Goal: Task Accomplishment & Management: Complete application form

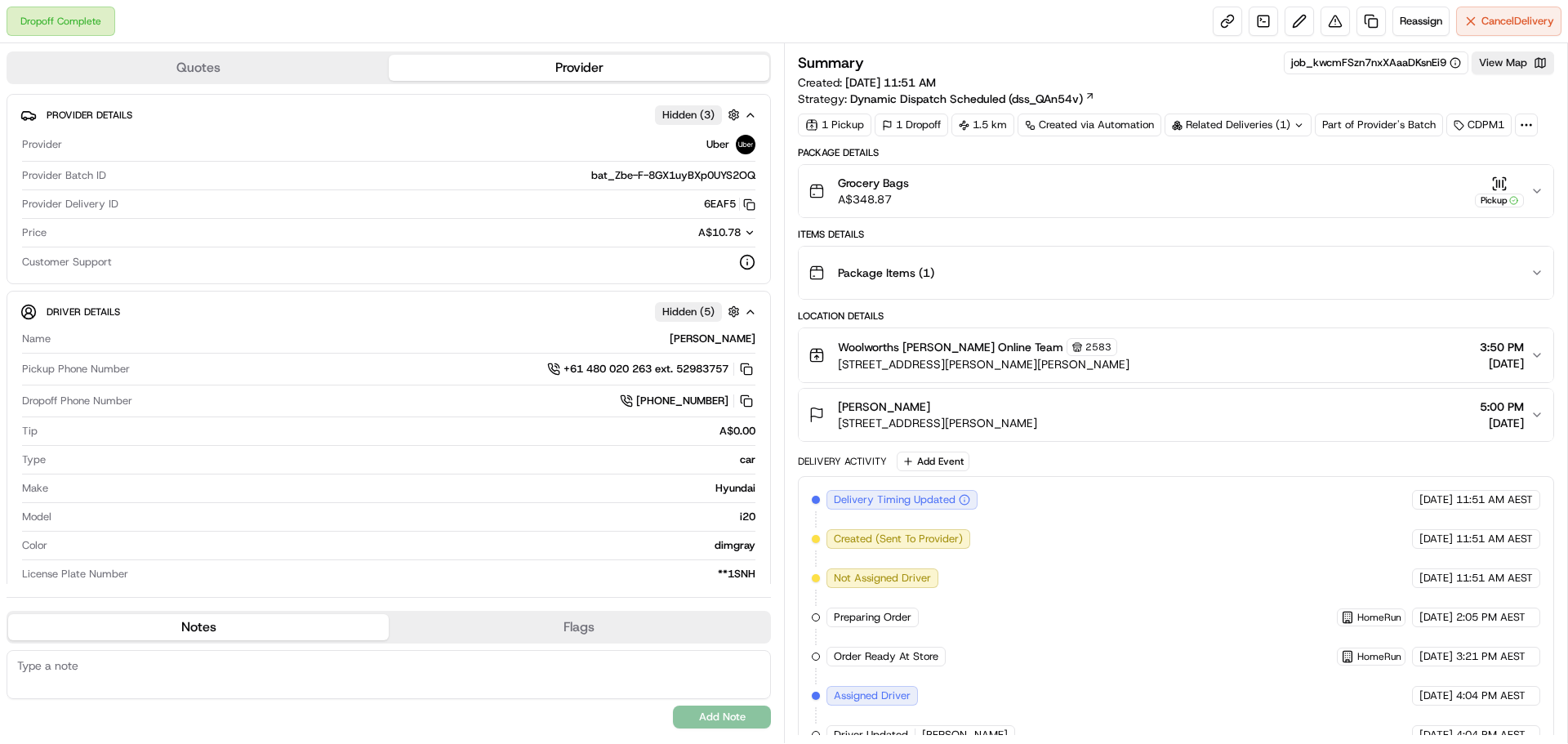
click at [1390, 288] on div "Package Items ( 1 )" at bounding box center [1169, 273] width 721 height 33
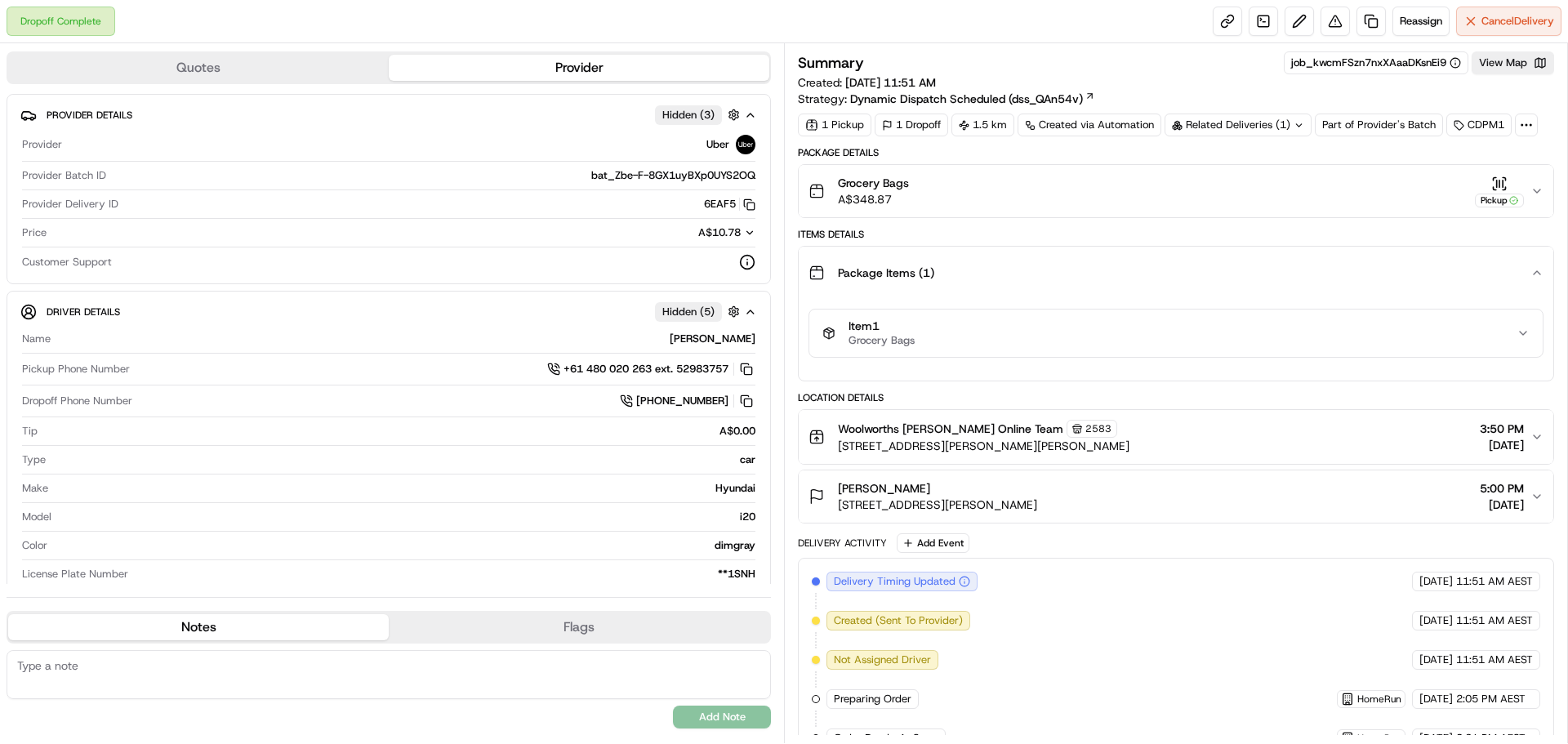
click at [1132, 332] on div "Item 1 Grocery Bags" at bounding box center [1170, 333] width 695 height 28
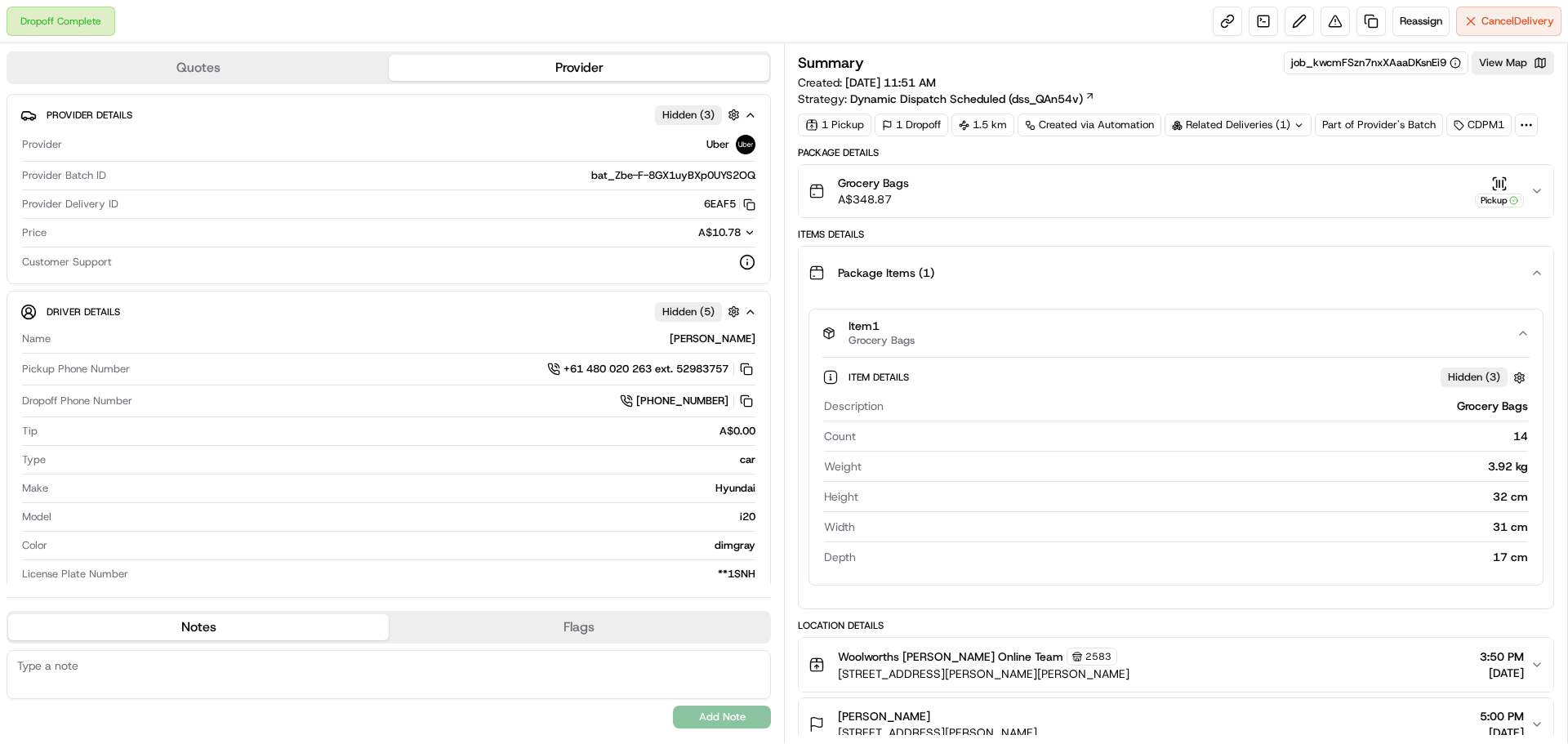
click at [1474, 378] on span "Hidden ( 3 )" at bounding box center [1474, 377] width 52 height 14
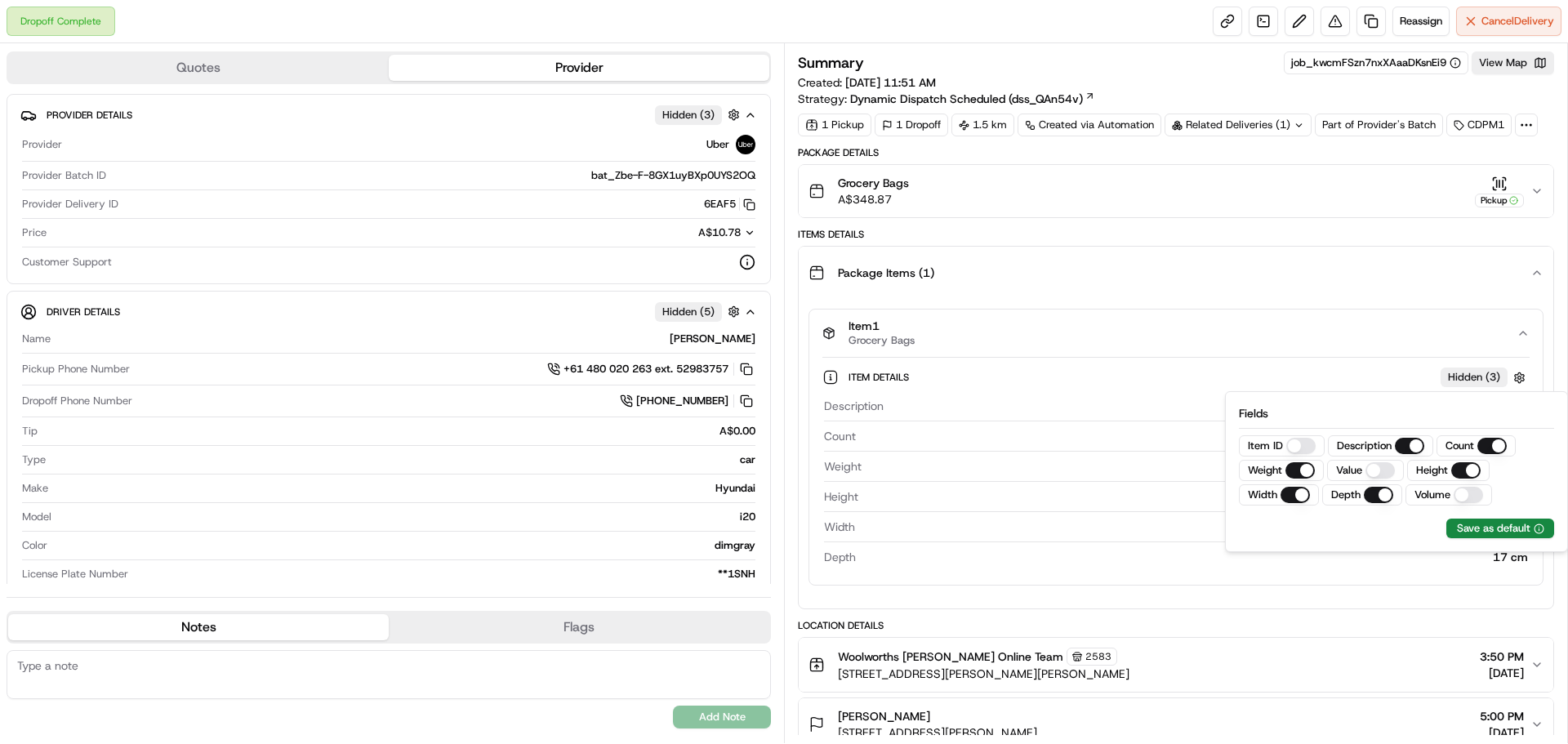
click at [1381, 337] on div "Item 1 Grocery Bags" at bounding box center [1170, 333] width 695 height 28
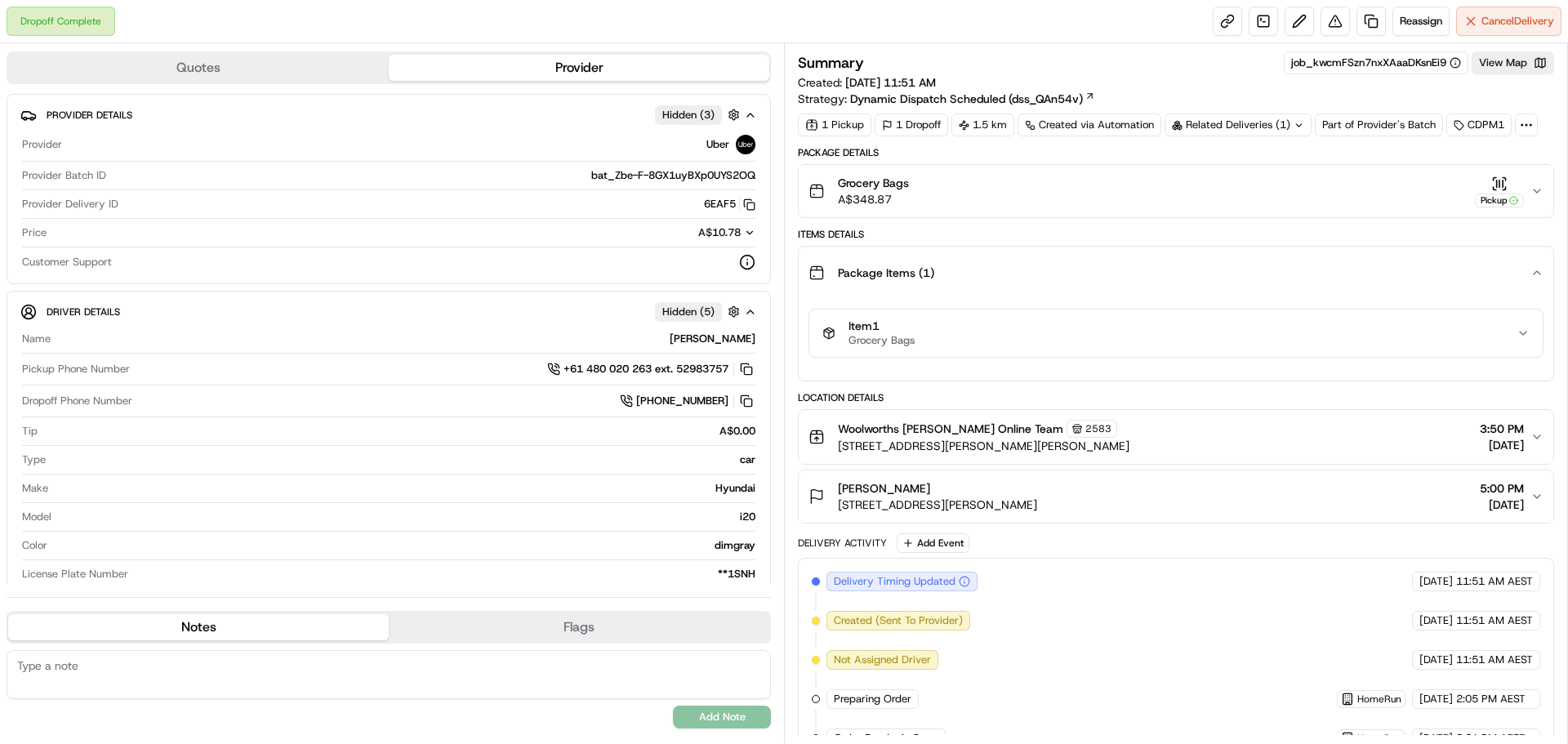
click at [1381, 337] on div "Item 1 Grocery Bags" at bounding box center [1170, 333] width 695 height 28
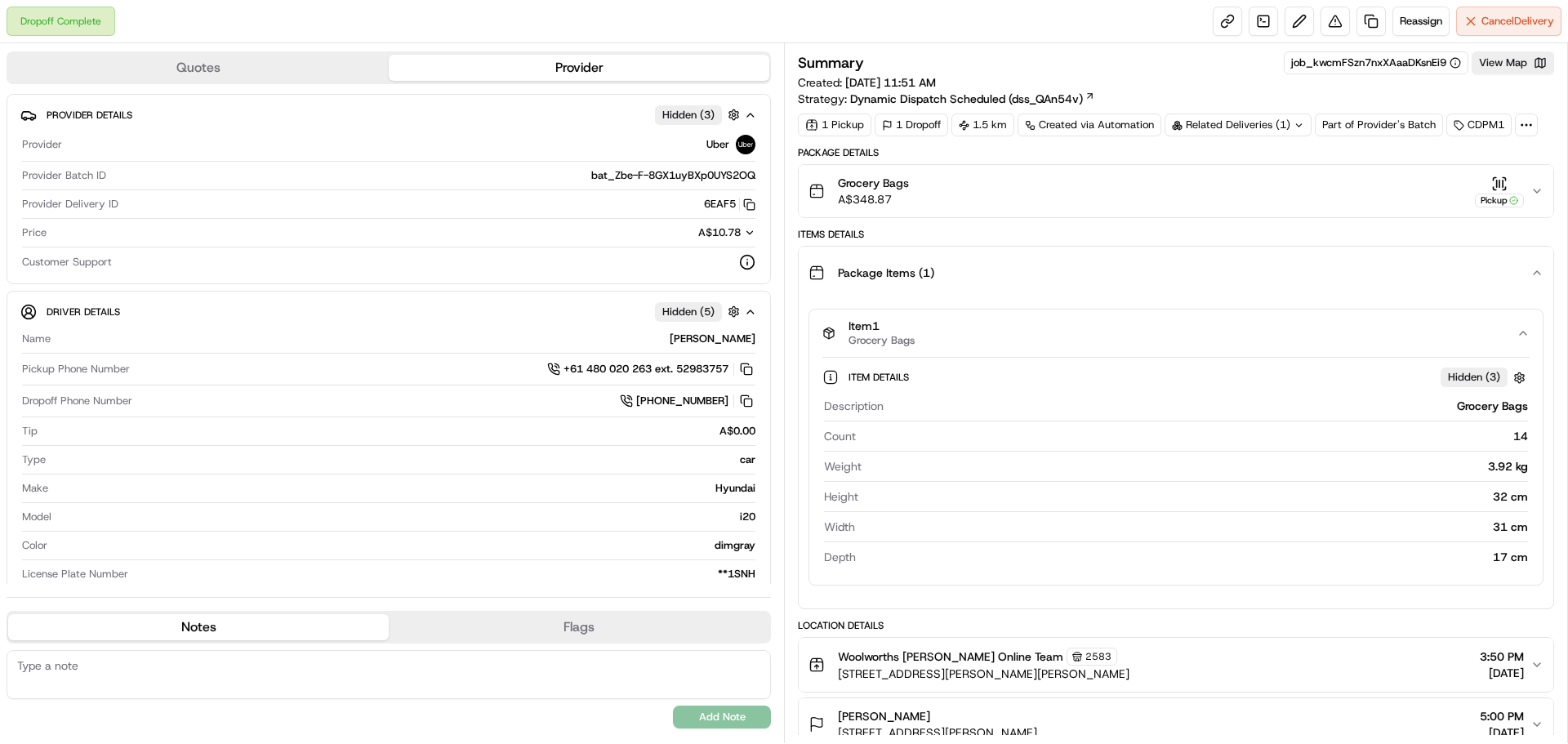
click at [1019, 281] on div "Package Items ( 1 )" at bounding box center [1169, 273] width 721 height 33
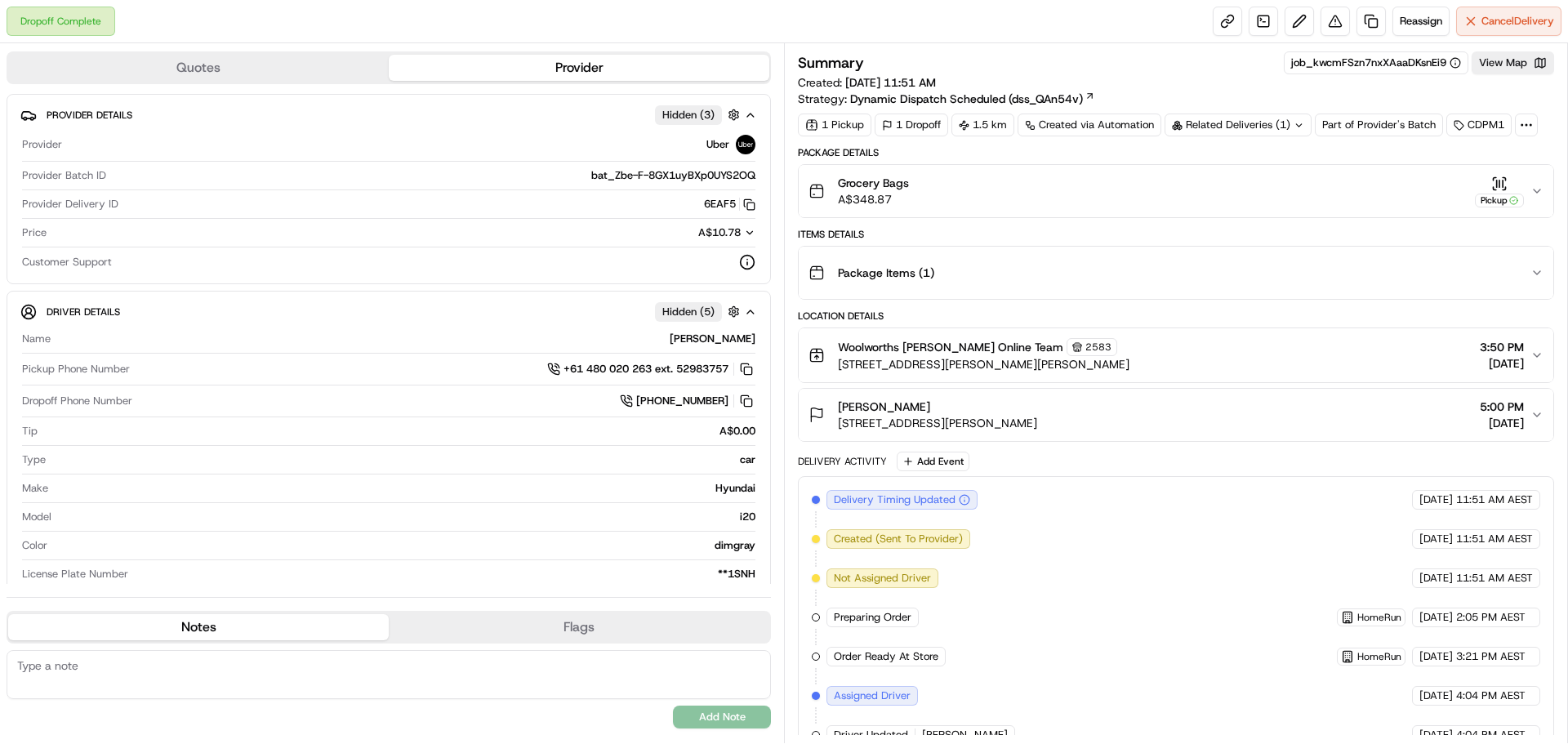
click at [1016, 279] on div "Package Items ( 1 )" at bounding box center [1169, 273] width 721 height 33
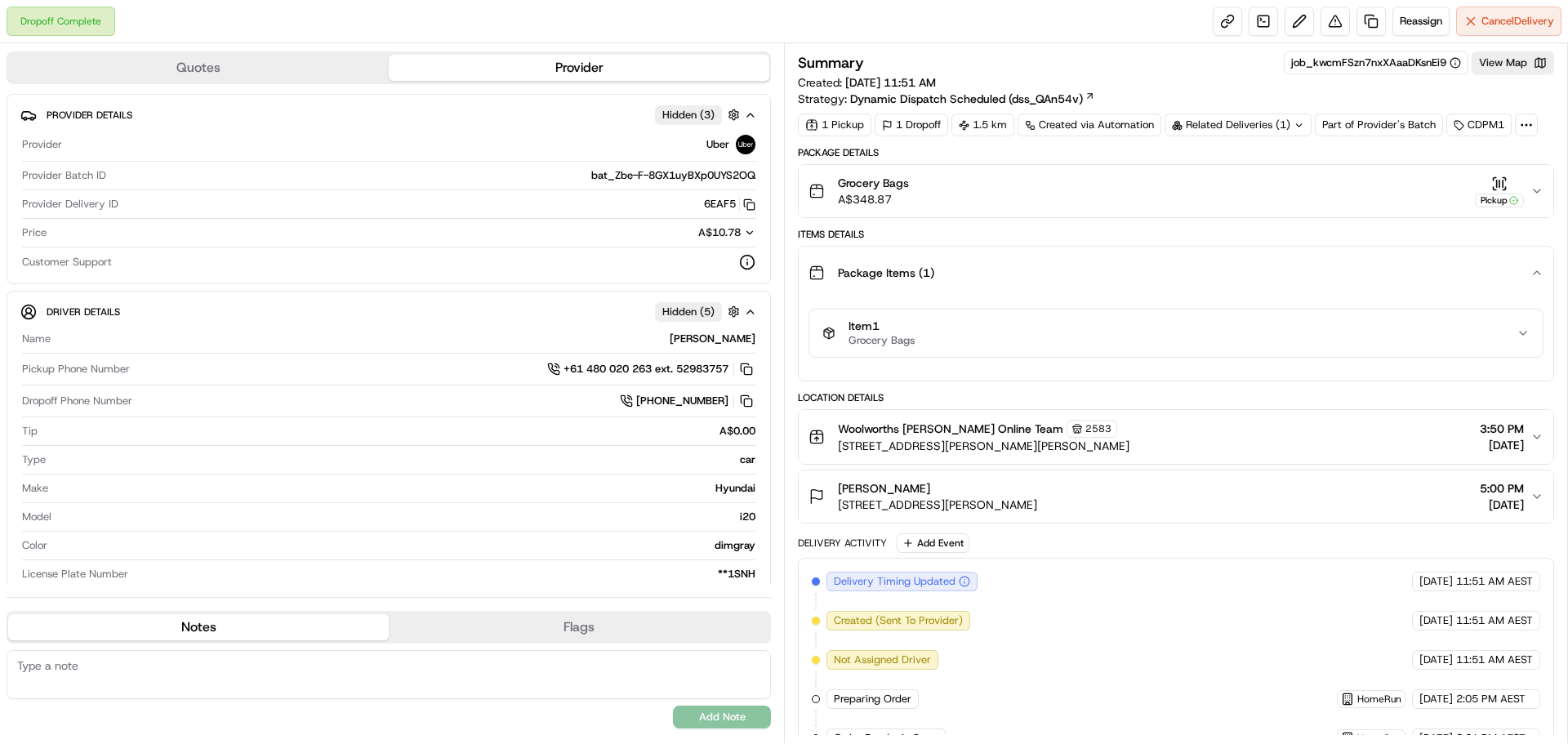
click at [1536, 192] on icon "button" at bounding box center [1537, 192] width 13 height 13
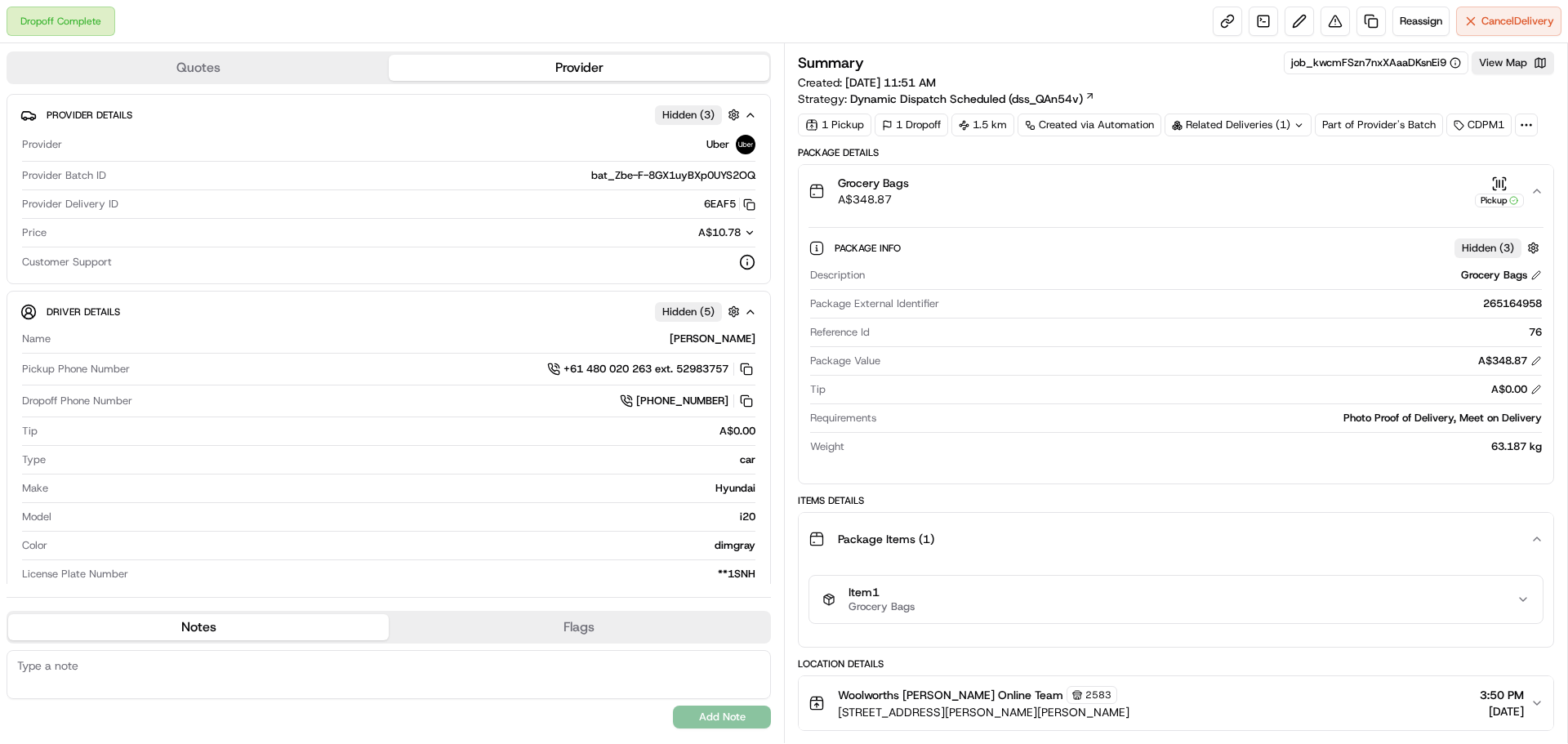
click at [1490, 248] on span "Hidden ( 3 )" at bounding box center [1487, 247] width 52 height 14
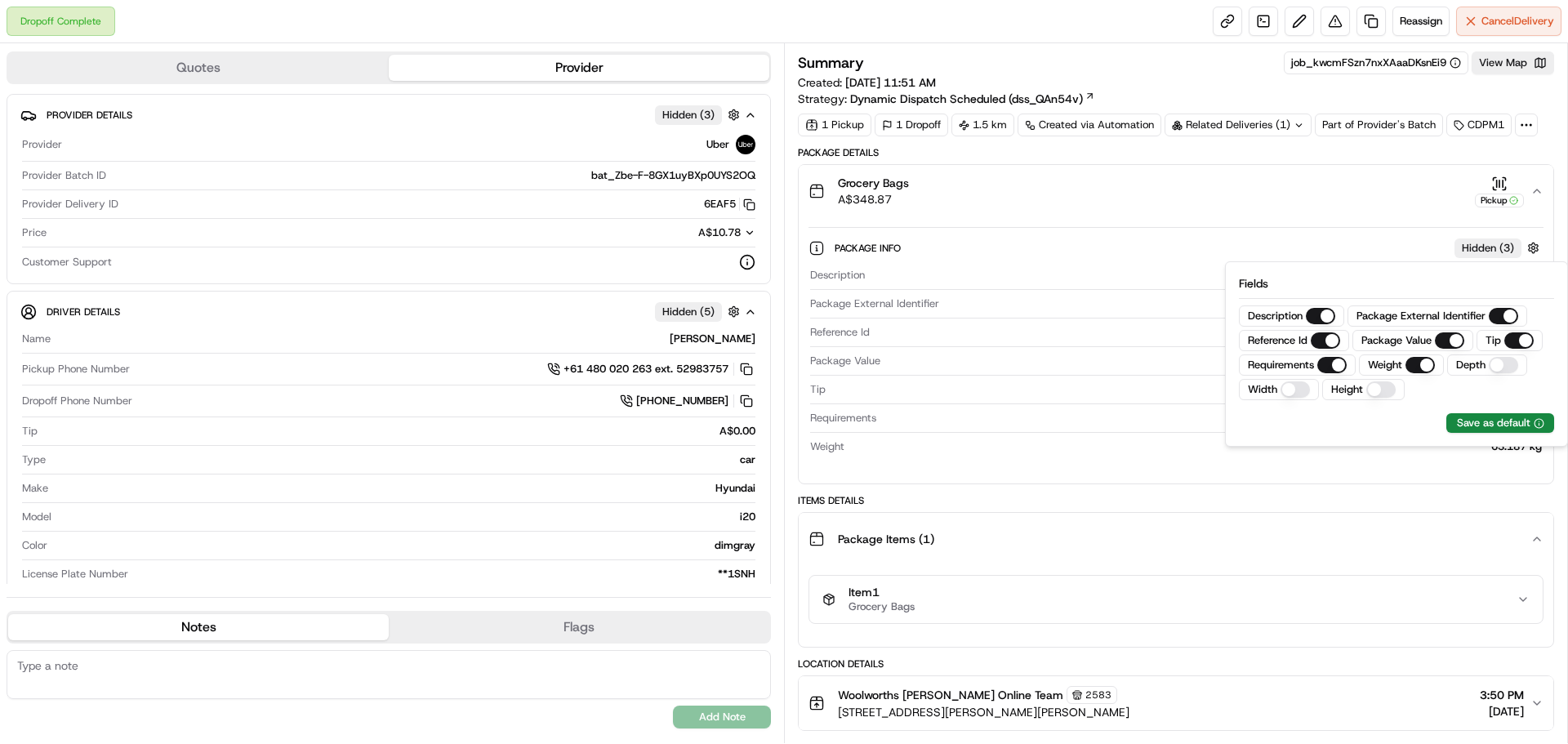
click at [1490, 248] on span "Hidden ( 3 )" at bounding box center [1487, 247] width 52 height 14
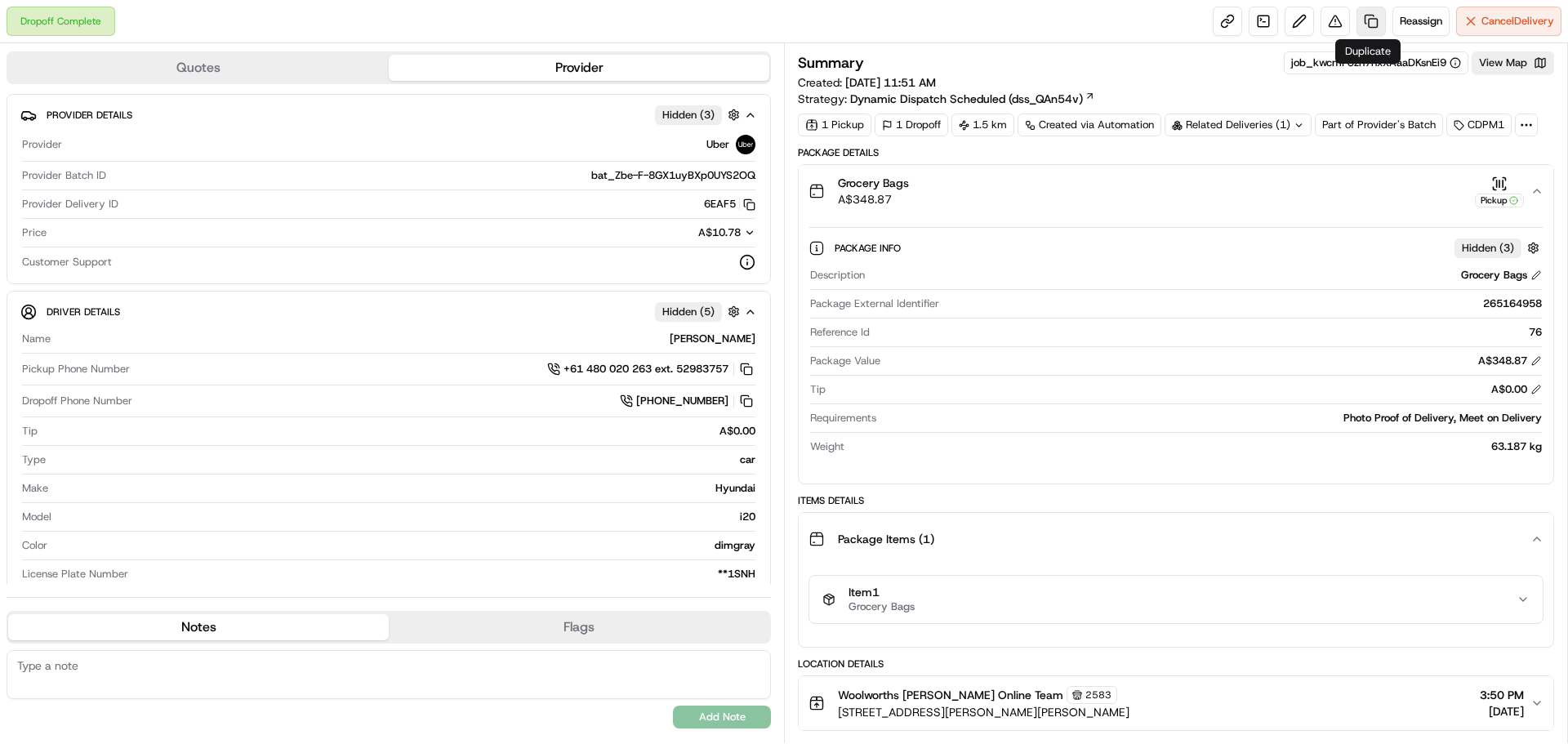
click at [1370, 14] on link at bounding box center [1371, 21] width 30 height 30
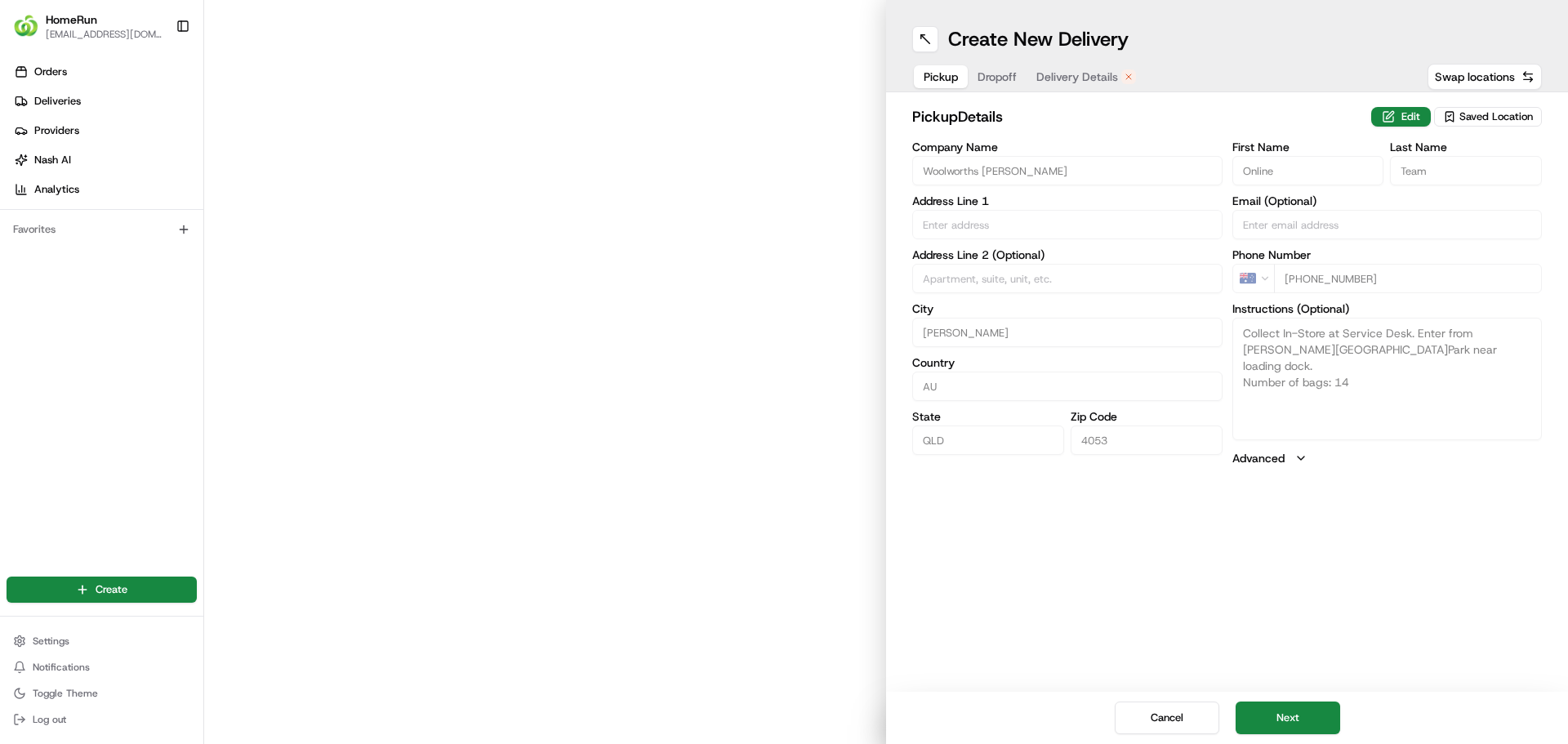
type input "[STREET_ADDRESS][PERSON_NAME]"
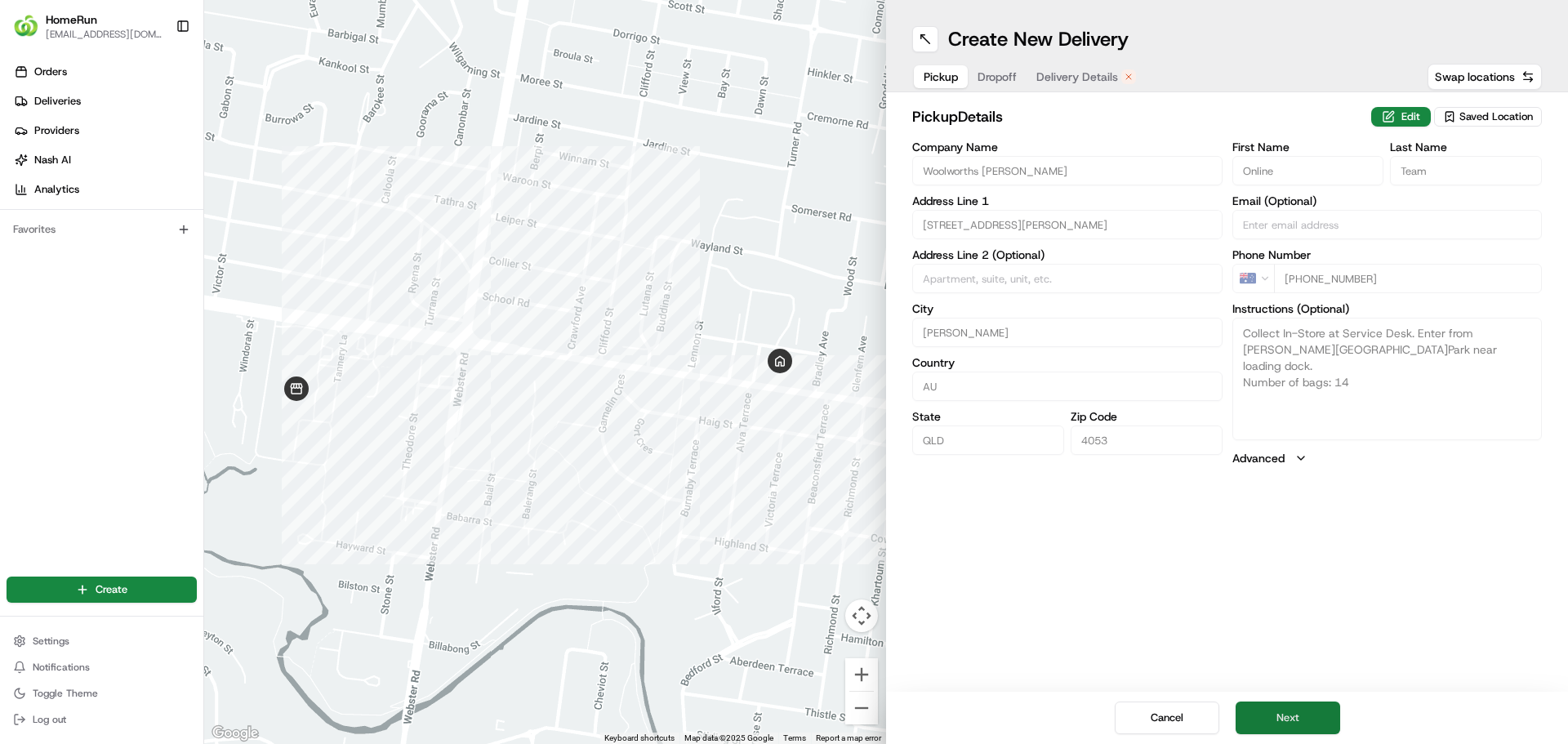
click at [1277, 725] on button "Next" at bounding box center [1287, 718] width 105 height 33
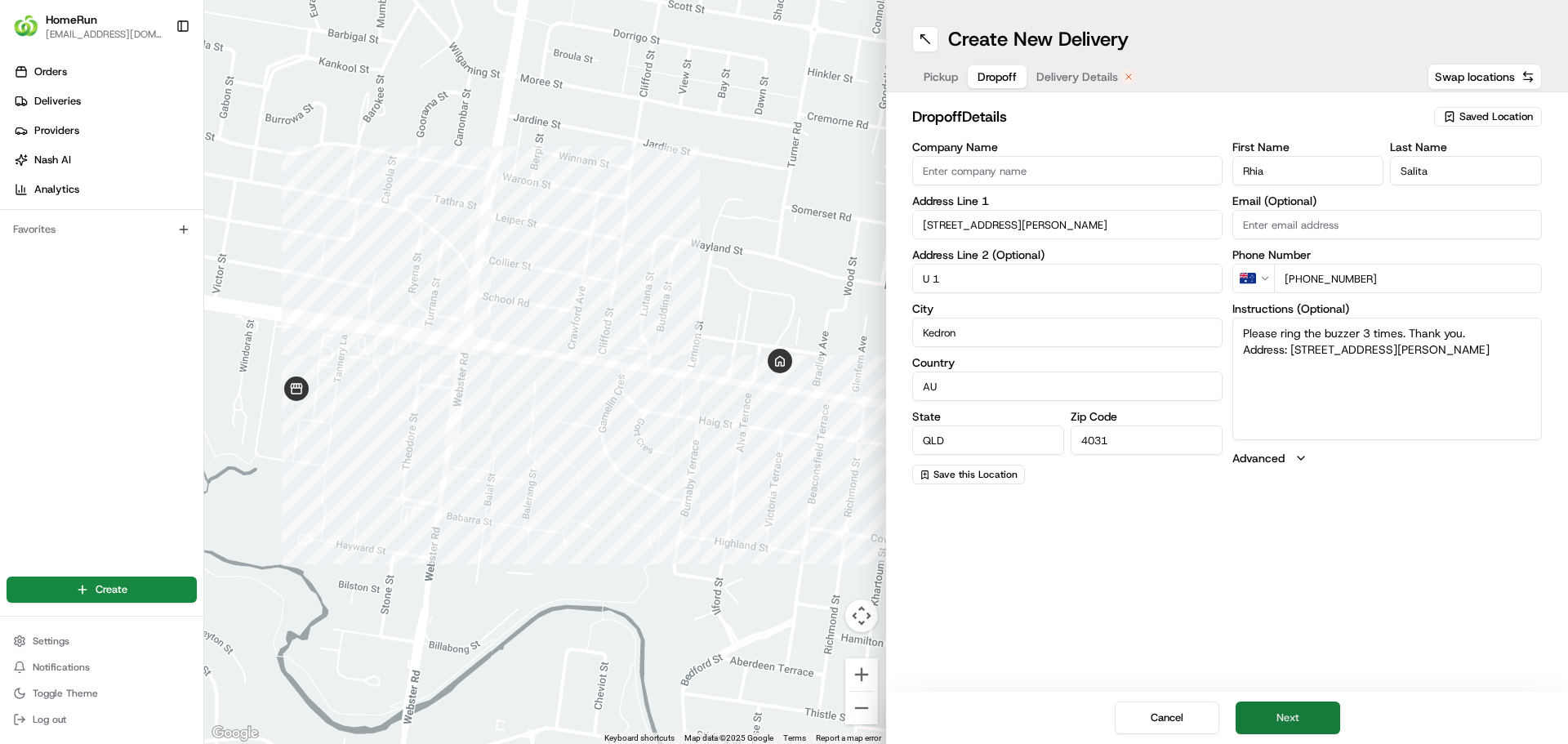
click at [1277, 725] on button "Next" at bounding box center [1287, 718] width 105 height 33
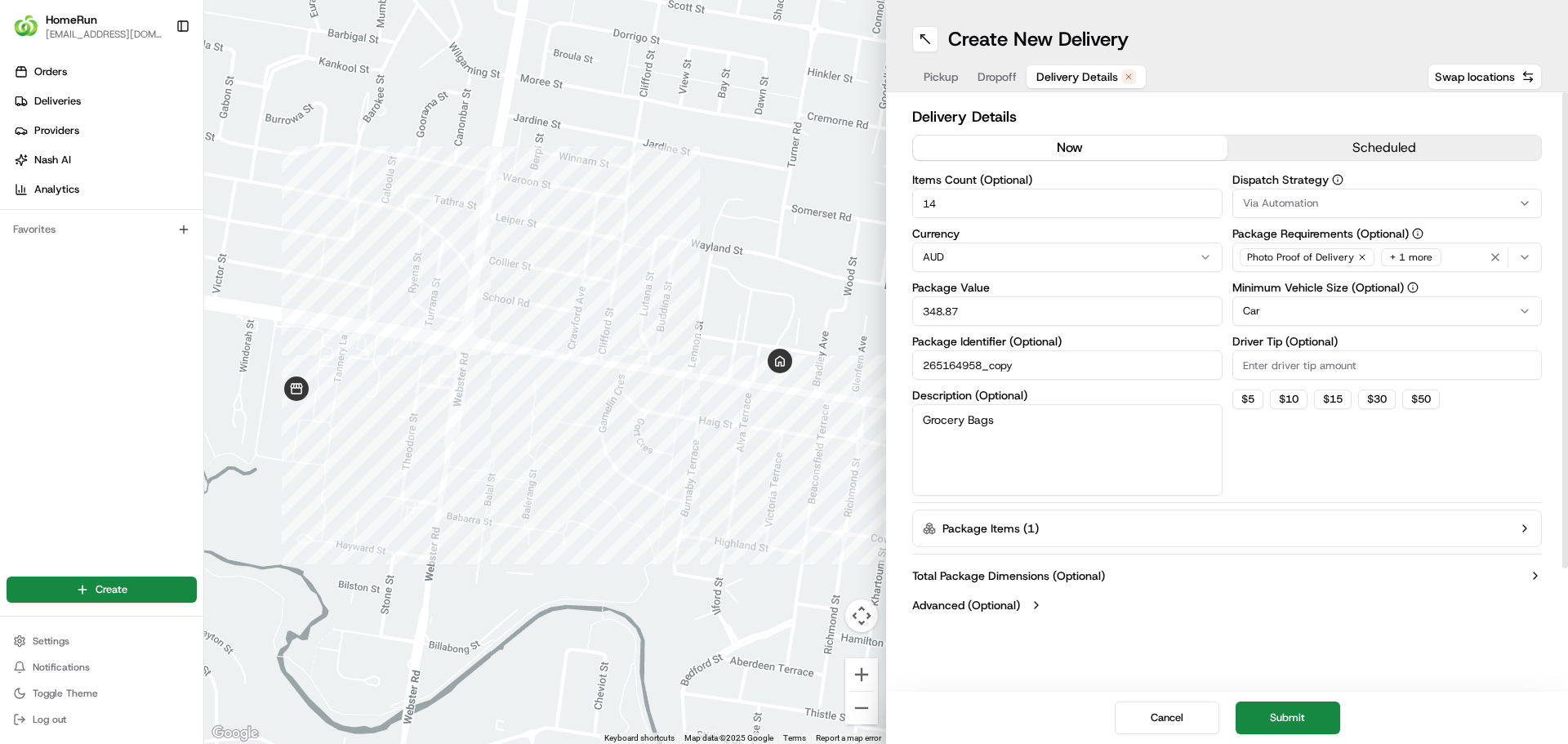
click at [1073, 154] on button "now" at bounding box center [1070, 147] width 315 height 24
click at [1273, 715] on button "Submit" at bounding box center [1287, 718] width 105 height 33
